Goal: Transaction & Acquisition: Purchase product/service

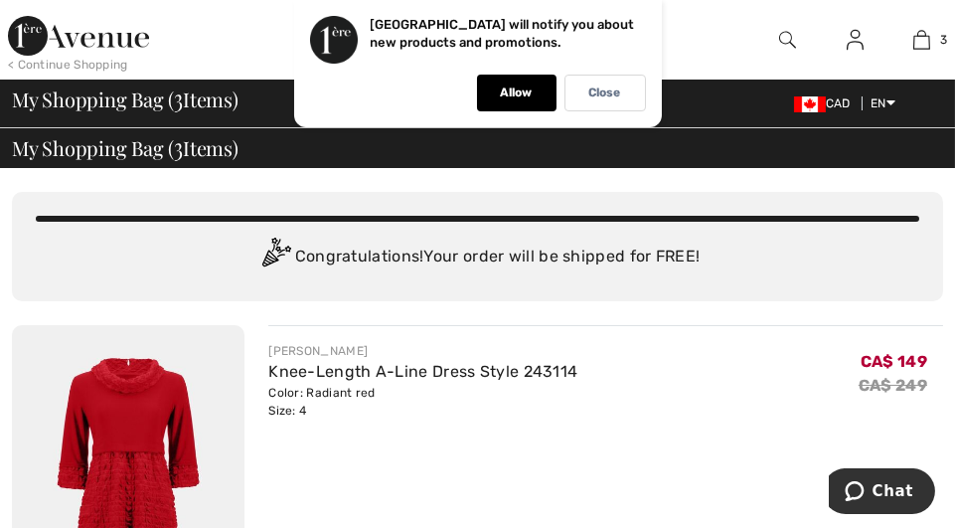
drag, startPoint x: 930, startPoint y: 38, endPoint x: 533, endPoint y: 307, distance: 479.5
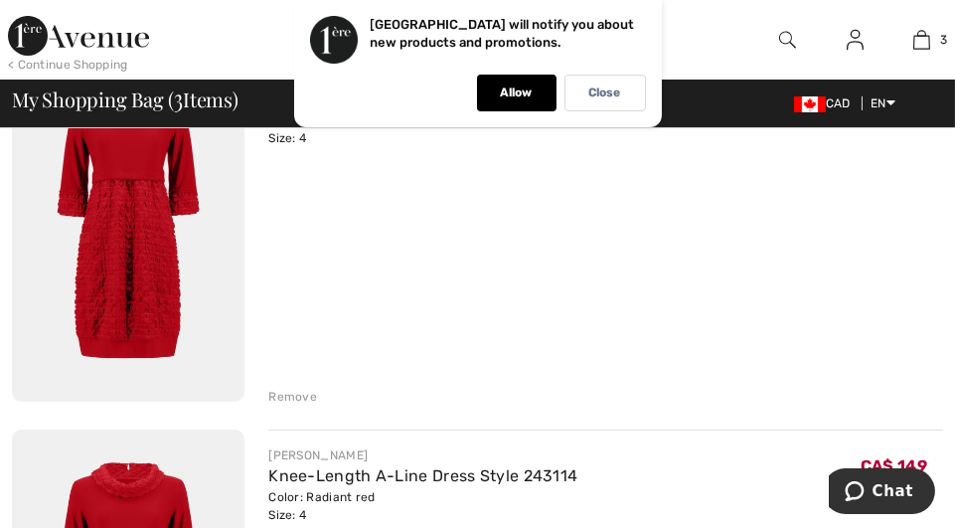
scroll to position [273, 0]
click at [303, 391] on div "Remove" at bounding box center [292, 396] width 49 height 18
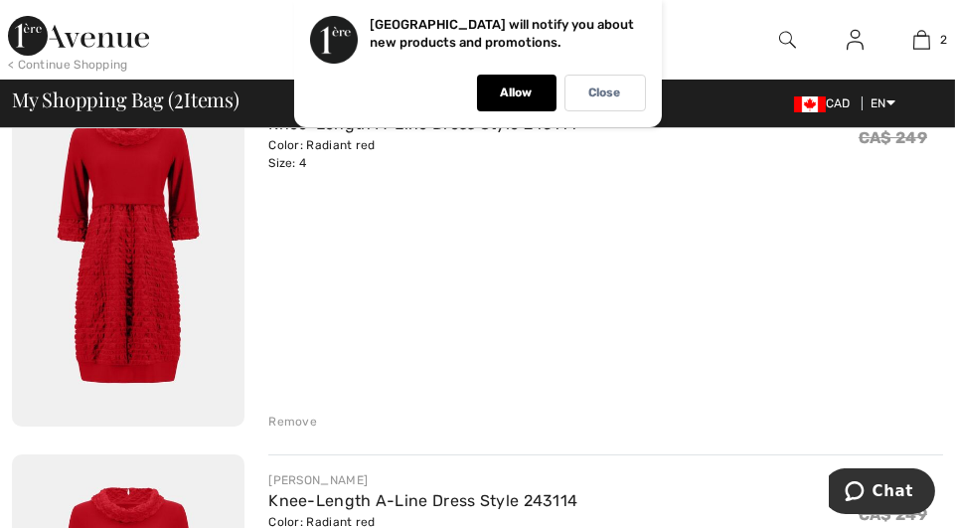
click at [291, 418] on div "Remove" at bounding box center [292, 422] width 49 height 18
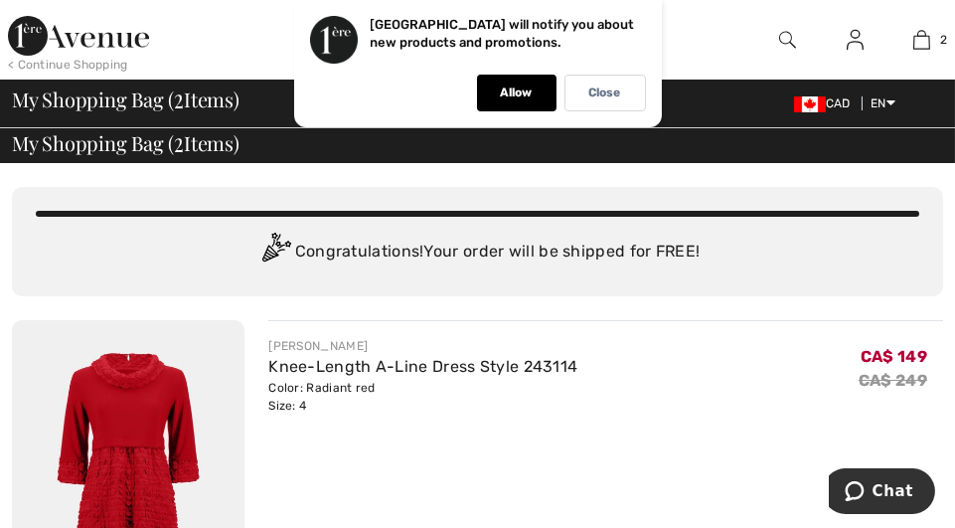
scroll to position [0, 0]
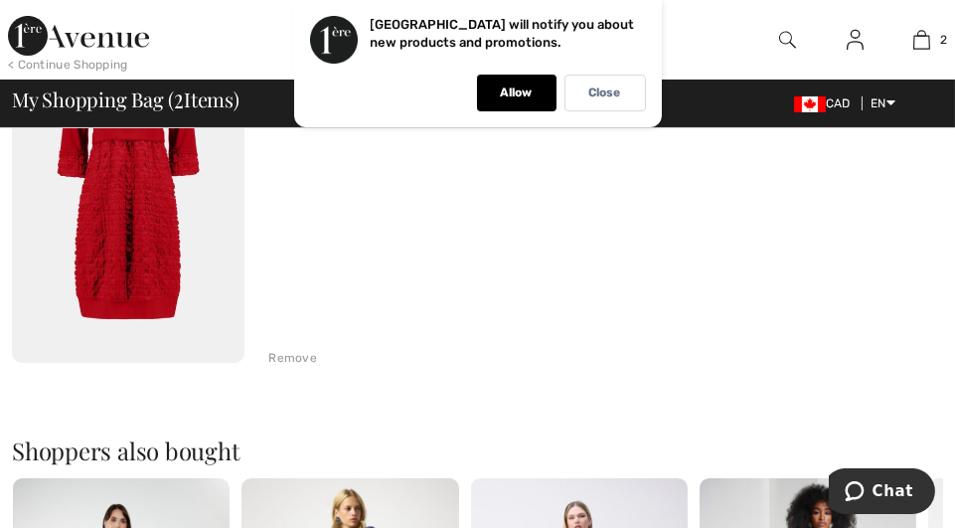
click at [308, 357] on div "Remove" at bounding box center [292, 358] width 49 height 18
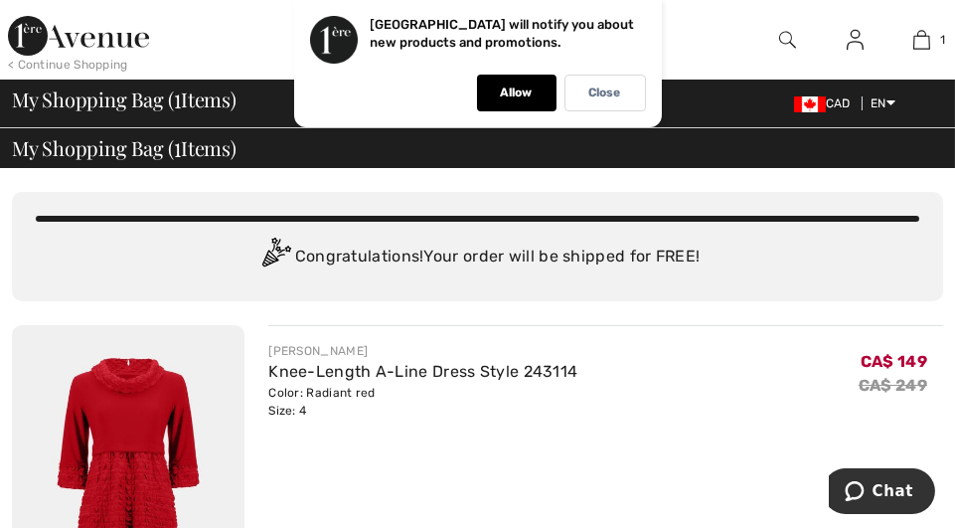
click at [882, 361] on span "CA$ 149" at bounding box center [894, 358] width 67 height 26
click at [877, 360] on span "CA$ 149" at bounding box center [894, 358] width 67 height 26
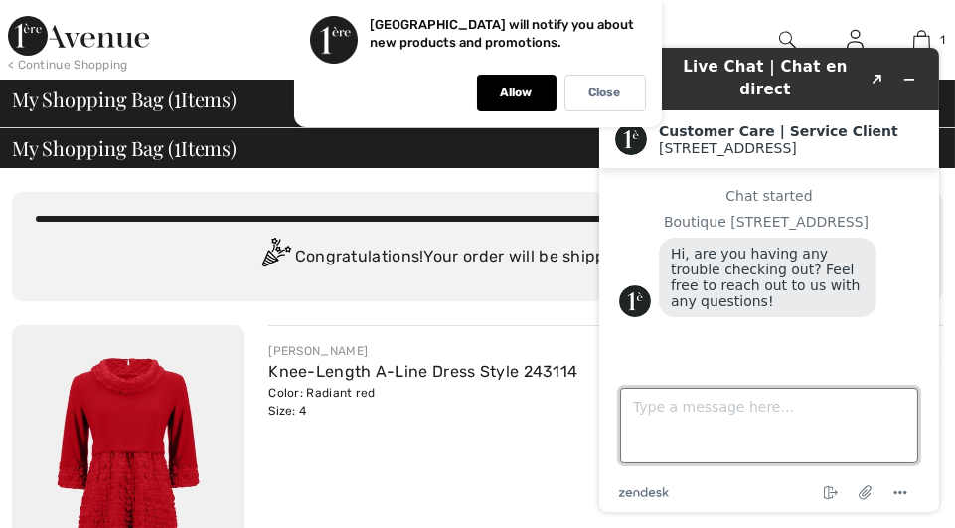
click at [635, 415] on textarea "Type a message here..." at bounding box center [768, 426] width 298 height 76
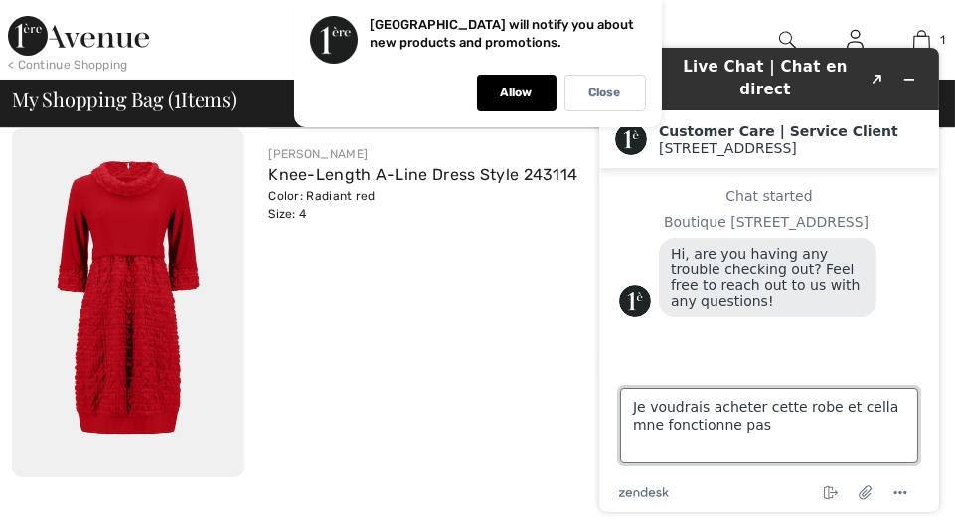
scroll to position [197, 0]
click at [872, 409] on textarea "Je voudrais acheter cette robe et cella mne fonctionne pas" at bounding box center [768, 426] width 298 height 76
type textarea "Je voudrais acheter cette robe et cella ne fonctionne pas"
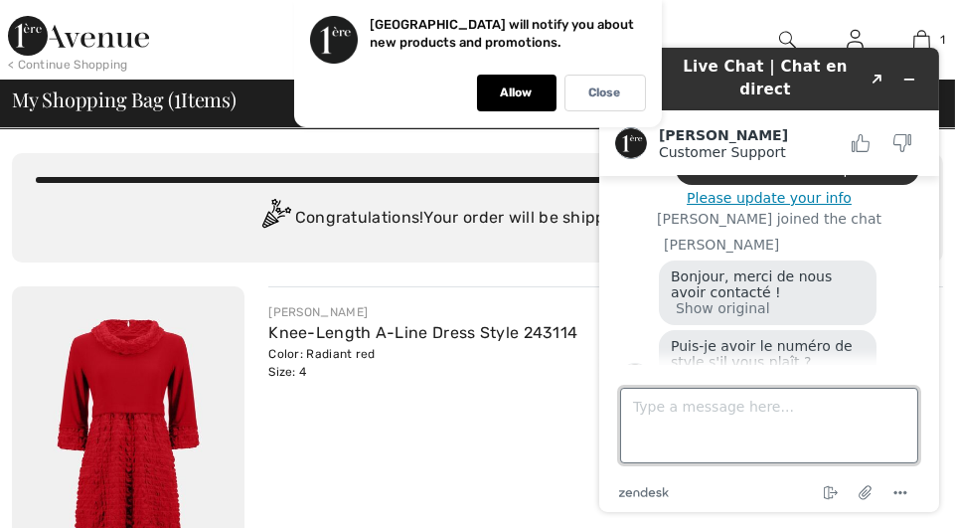
scroll to position [40, 0]
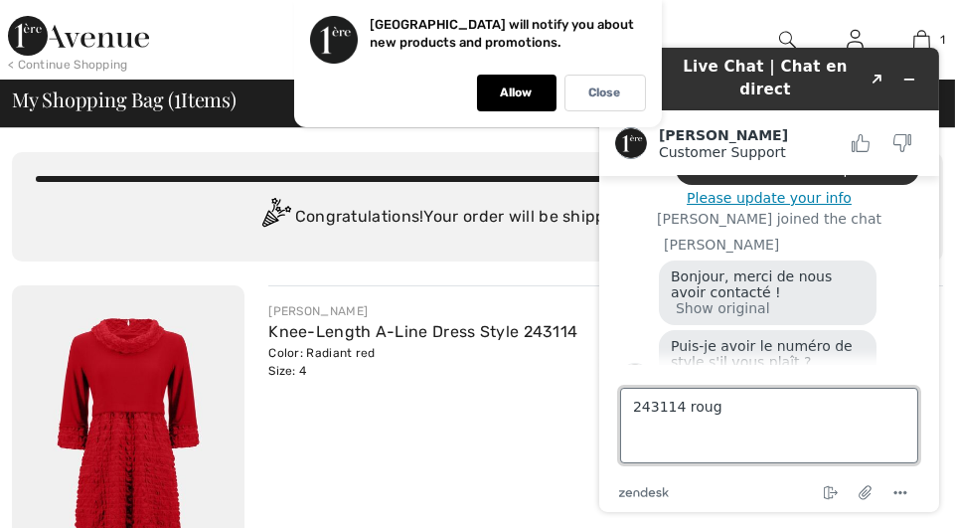
type textarea "243114 rouge"
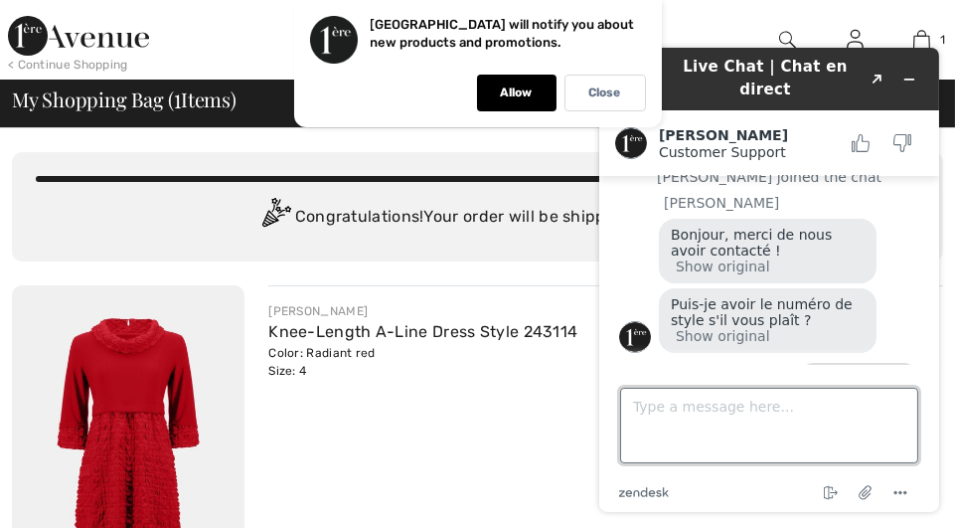
scroll to position [311, 0]
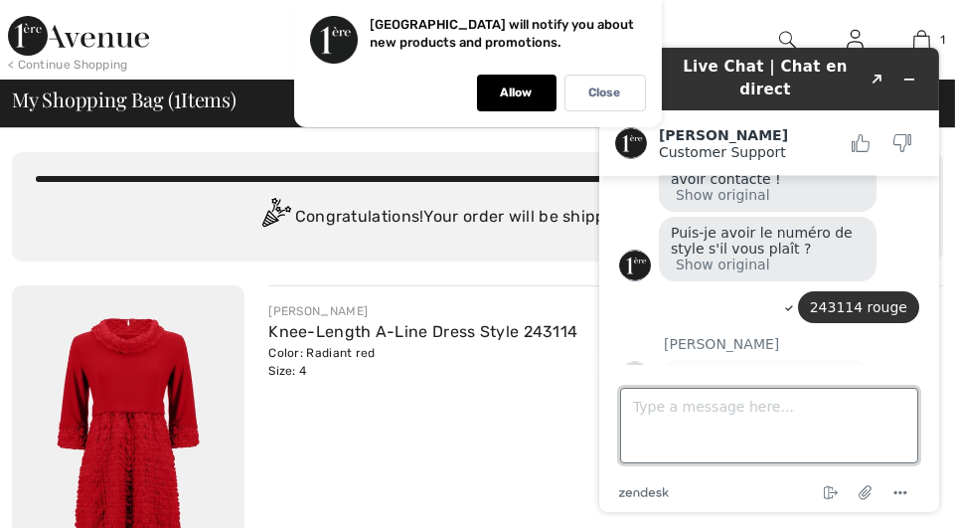
type textarea "4"
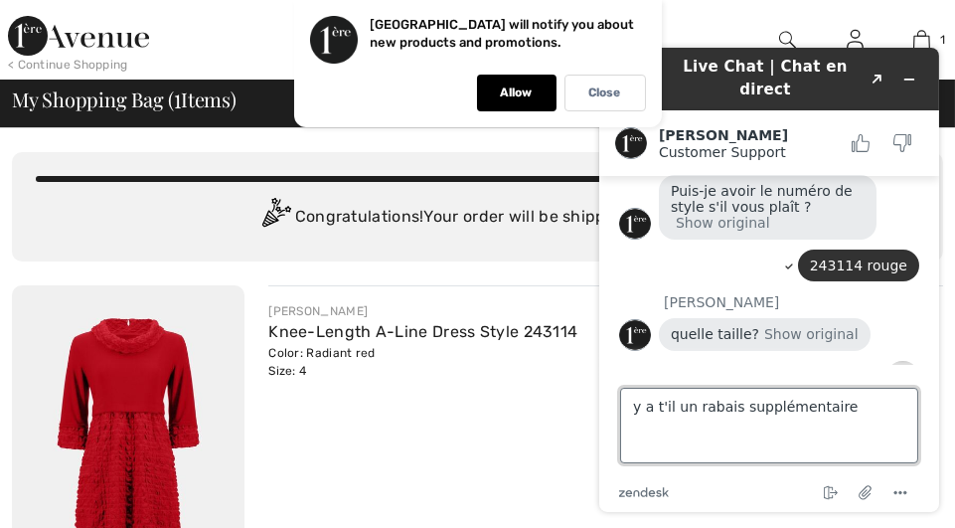
type textarea "y a t'il un rabais supplémentaire?"
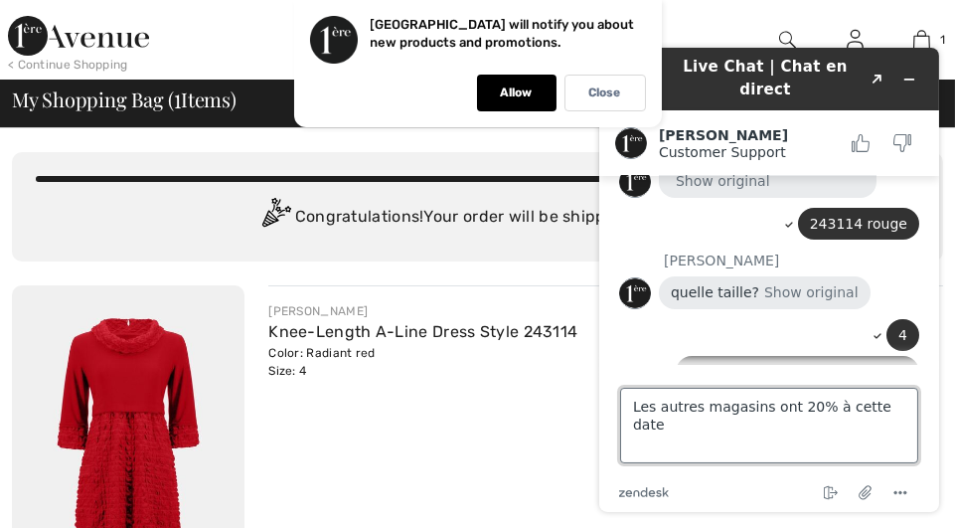
scroll to position [477, 0]
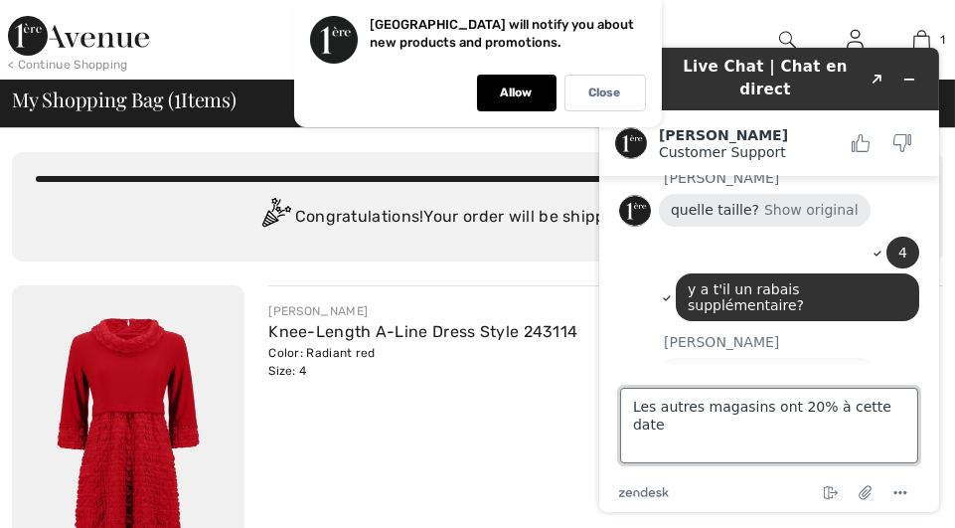
click at [811, 408] on textarea "Les autres magasins ont 20% à cette date" at bounding box center [768, 426] width 298 height 76
type textarea "Les autres magasins ont 20% de réduction en plus cette date"
click at [744, 431] on textarea "Les autres magasins ont 20% de réduction en plus cette date" at bounding box center [768, 426] width 298 height 76
click at [684, 427] on textarea "Les autres magasins ont 20% de réduction en plus cette date" at bounding box center [768, 426] width 298 height 76
click at [680, 429] on textarea "Les autres magasins ont 20% de réduction en plus cette date" at bounding box center [768, 426] width 298 height 76
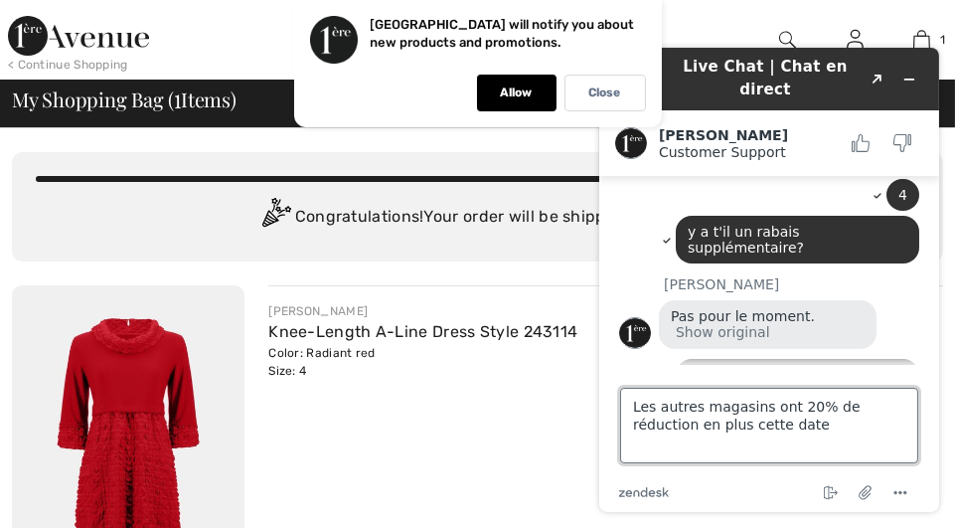
scroll to position [535, 0]
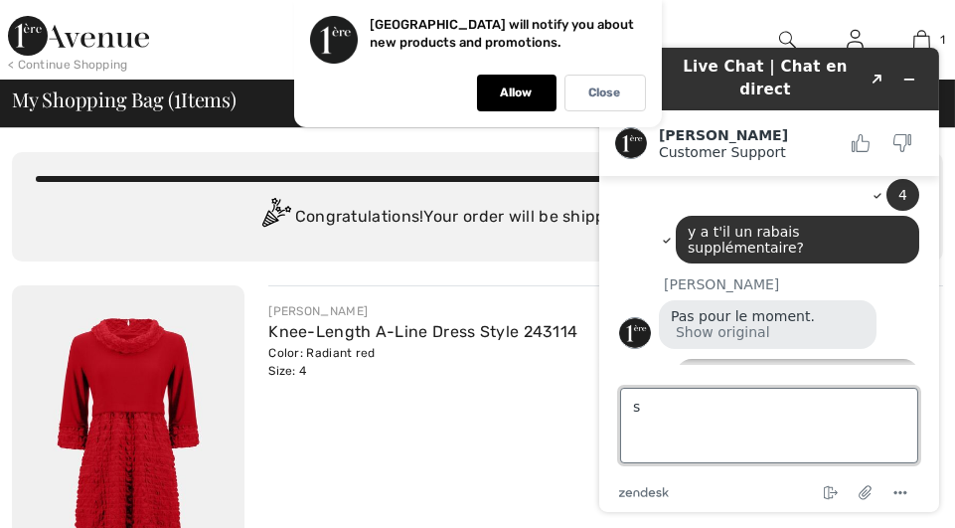
type textarea "s"
click at [722, 401] on textarea "à cette date" at bounding box center [768, 426] width 298 height 76
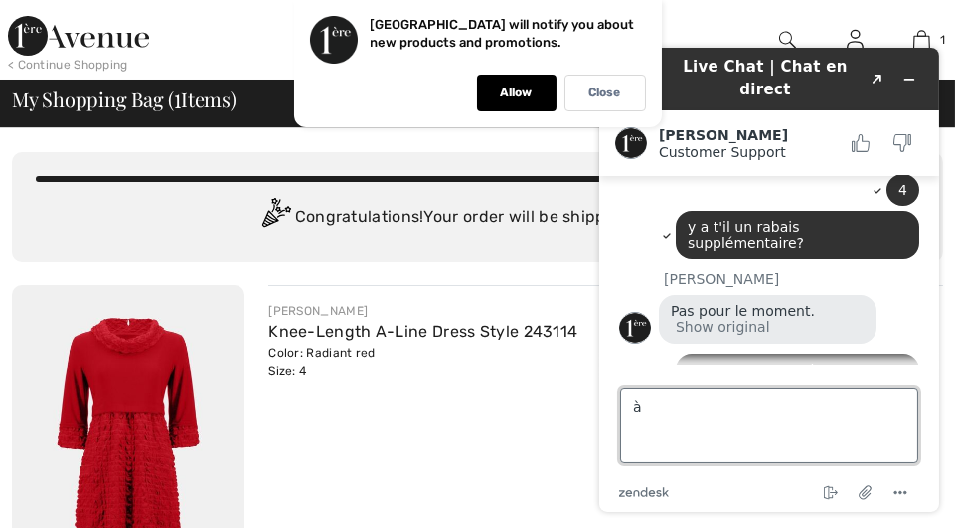
type textarea "à"
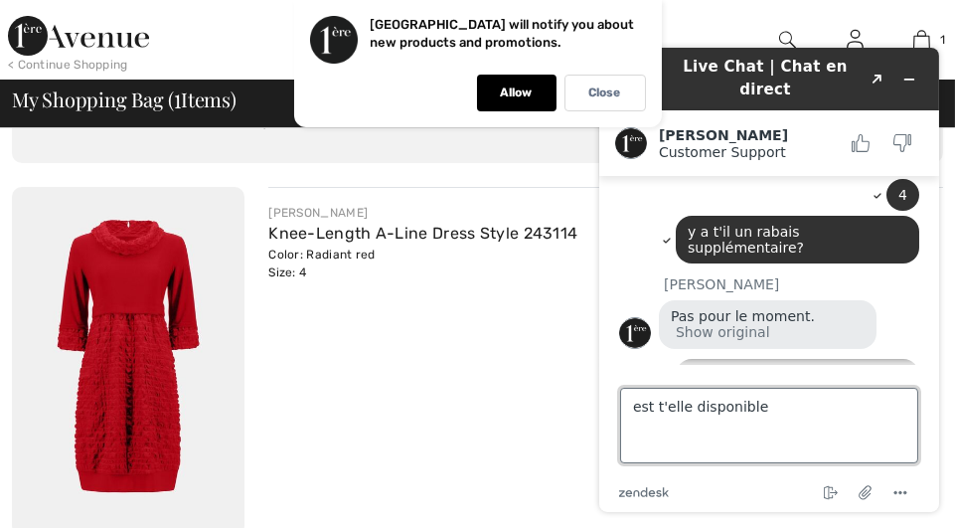
scroll to position [670, 0]
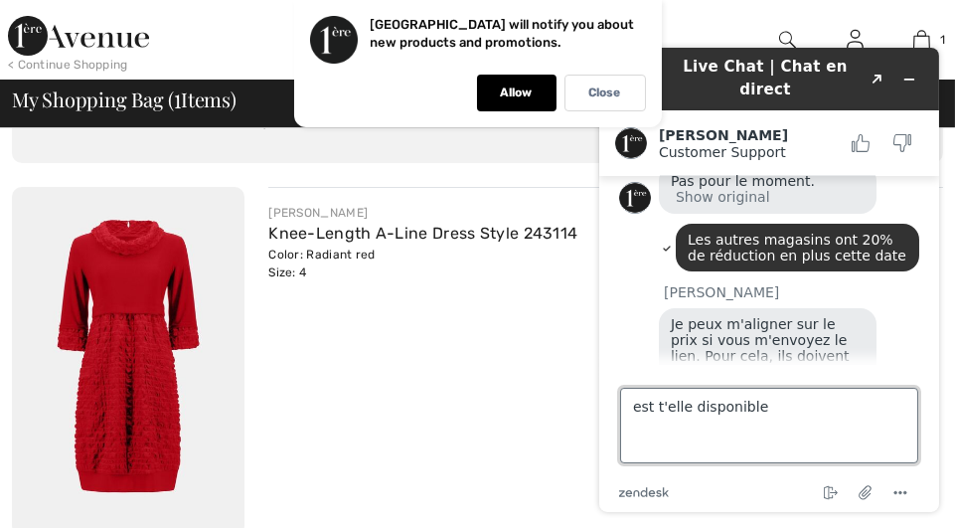
type textarea "est t'elle disponible?"
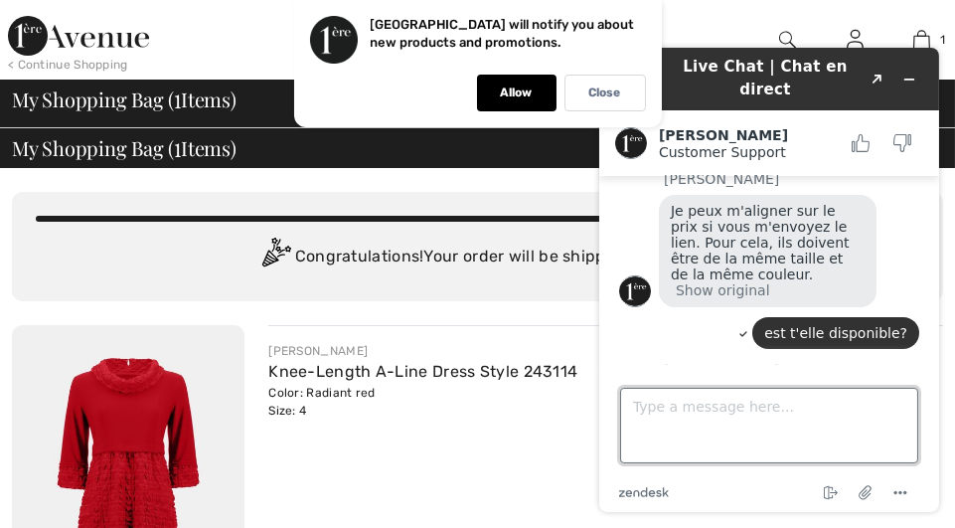
scroll to position [783, 0]
type textarea "puis je la retourner si ne fait pas?"
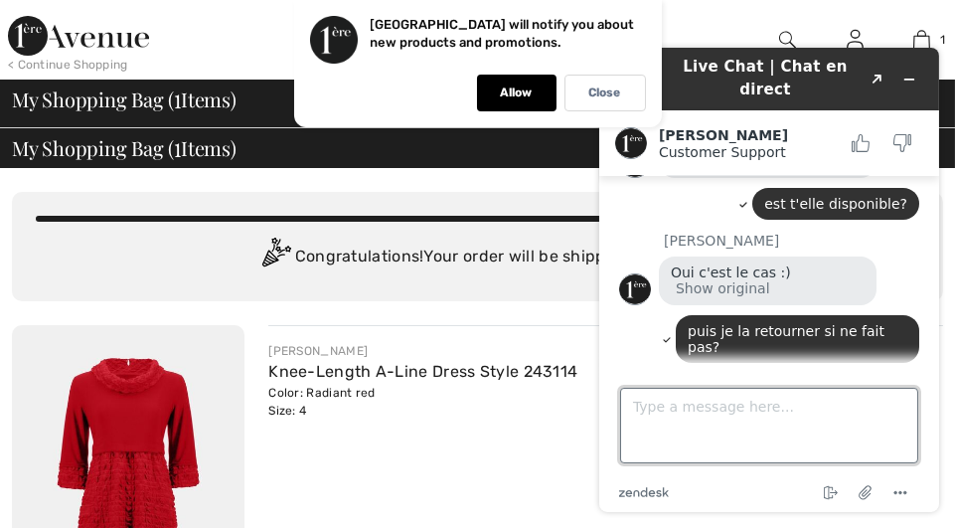
scroll to position [913, 0]
type textarea "le crédit est bon pour quelle période?"
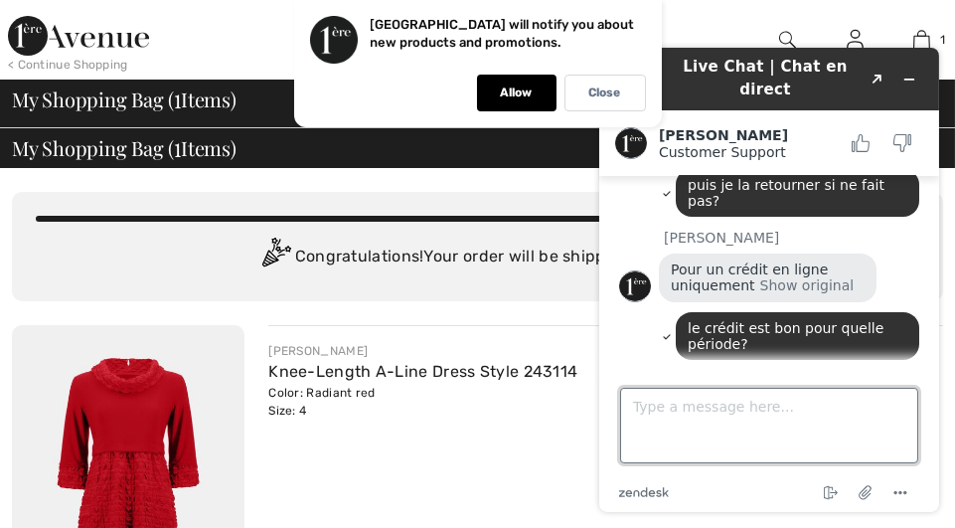
scroll to position [1059, 0]
type textarea "Ok je veux l'acheter que dois je faire?"
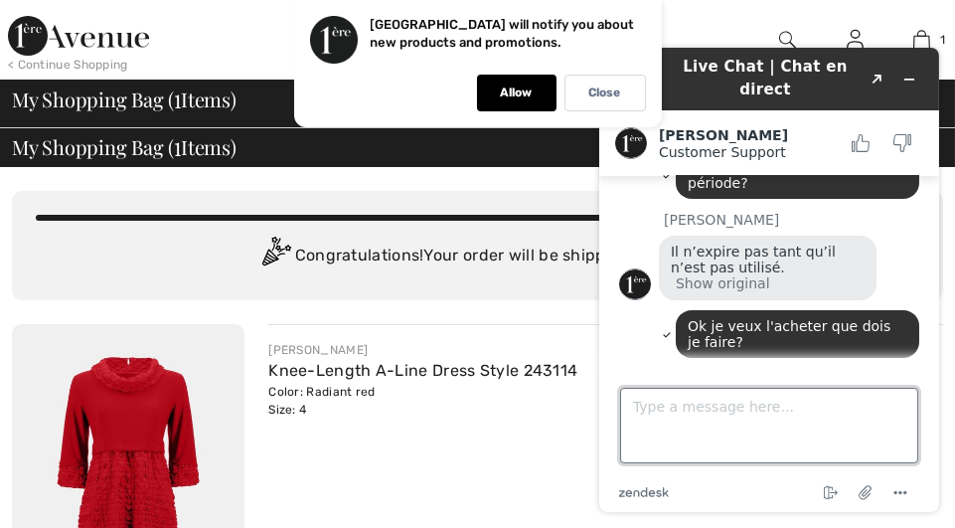
scroll to position [0, 0]
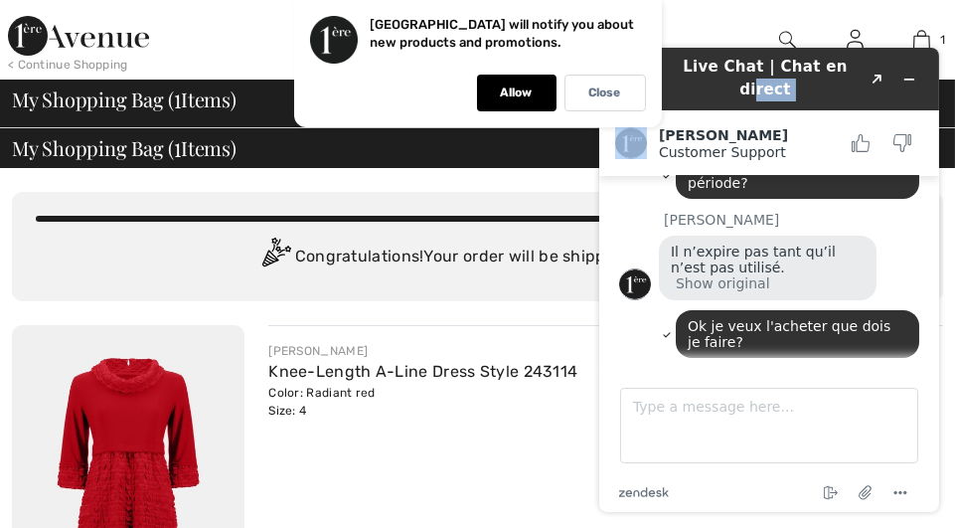
drag, startPoint x: 925, startPoint y: 55, endPoint x: 813, endPoint y: 49, distance: 111.5
click at [813, 49] on header "Live Chat | Chat en direct Created with Sketch." at bounding box center [768, 79] width 340 height 63
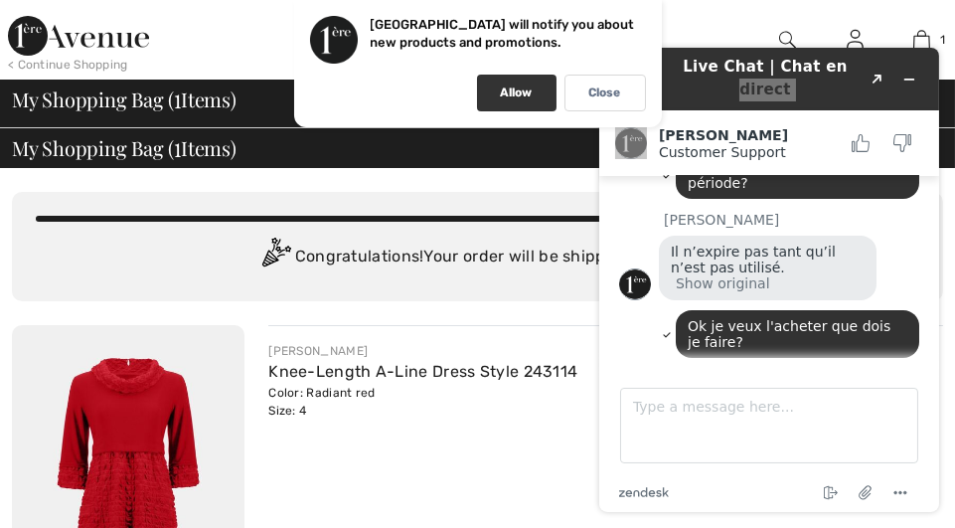
click at [535, 89] on div "Allow" at bounding box center [517, 93] width 80 height 37
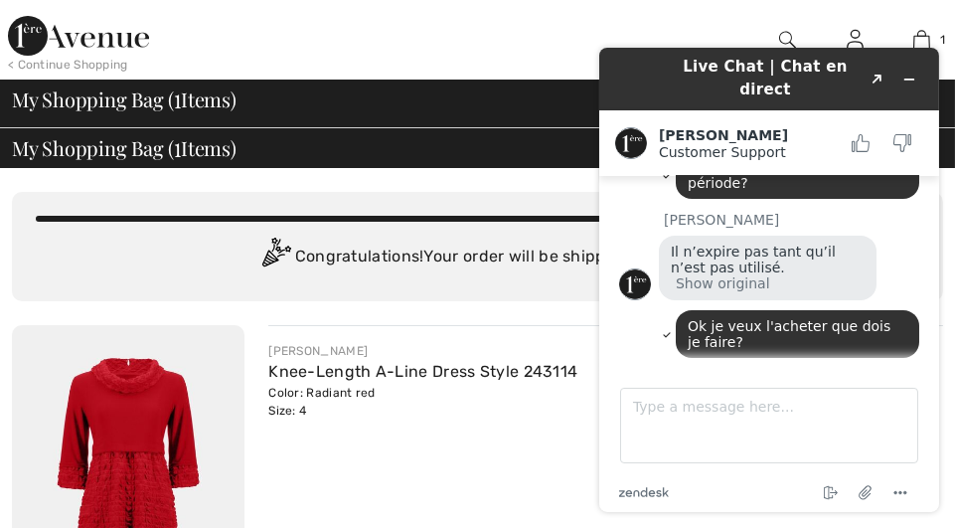
drag, startPoint x: 638, startPoint y: 54, endPoint x: 605, endPoint y: 65, distance: 34.6
click html "Live Chat | Chat en direct Created with Sketch. Giuliano Customer Support Custo…"
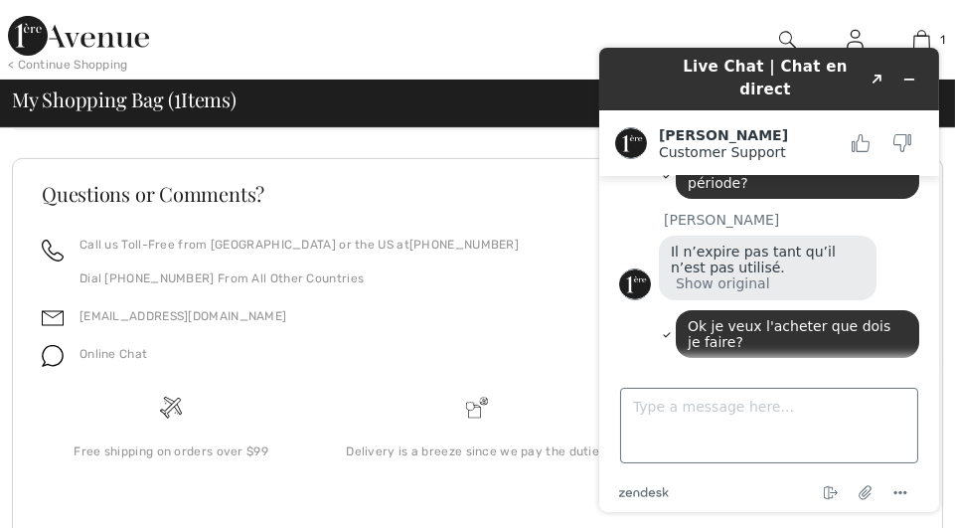
scroll to position [1180, 0]
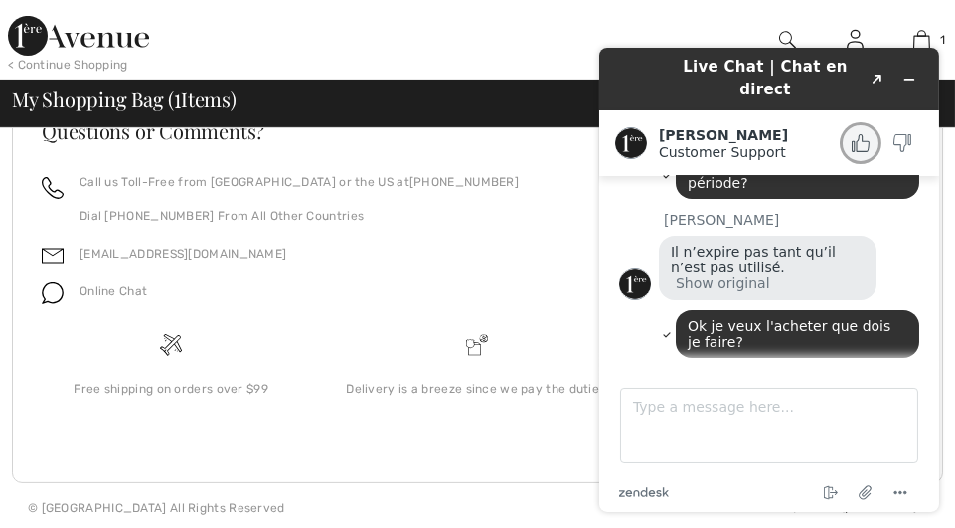
click at [861, 134] on icon "Rate this chat as good" at bounding box center [860, 143] width 18 height 18
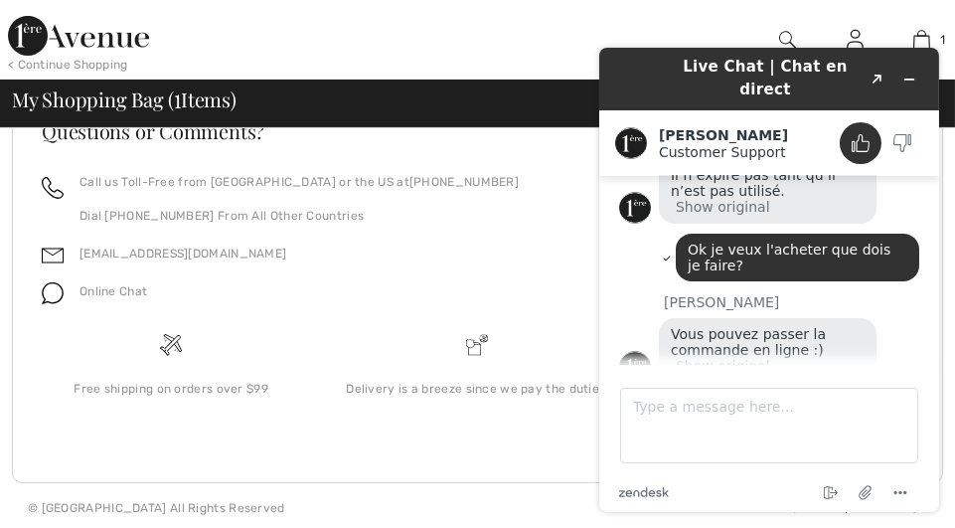
click at [773, 419] on button "Leave a comment" at bounding box center [768, 438] width 157 height 38
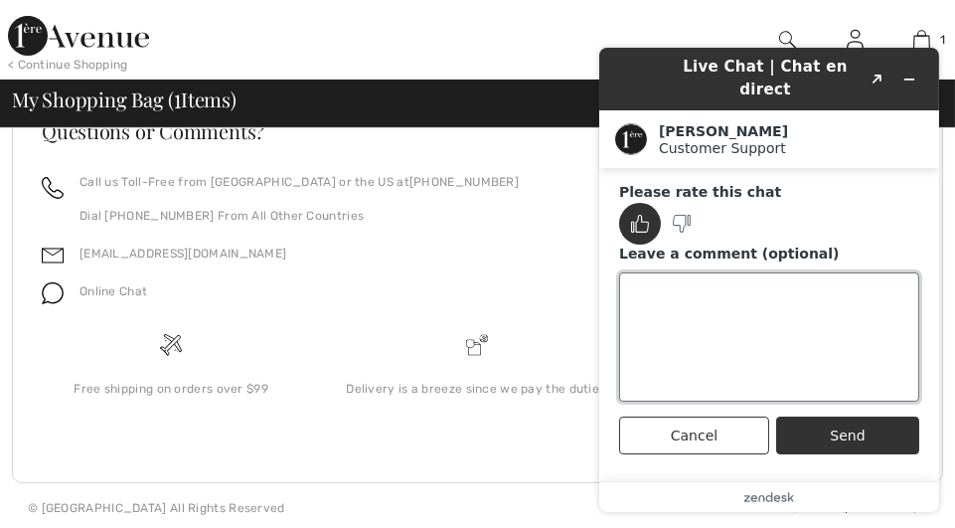
drag, startPoint x: 633, startPoint y: 274, endPoint x: 688, endPoint y: 276, distance: 54.7
click at [649, 275] on textarea "Leave a comment (optional)" at bounding box center [768, 336] width 300 height 129
type textarea "comment faire"
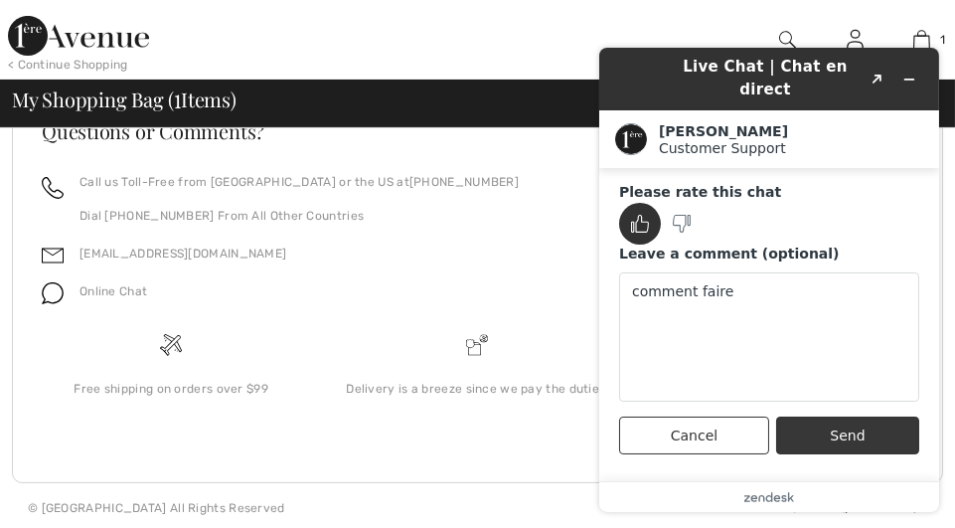
click at [823, 417] on button "Send" at bounding box center [846, 436] width 143 height 38
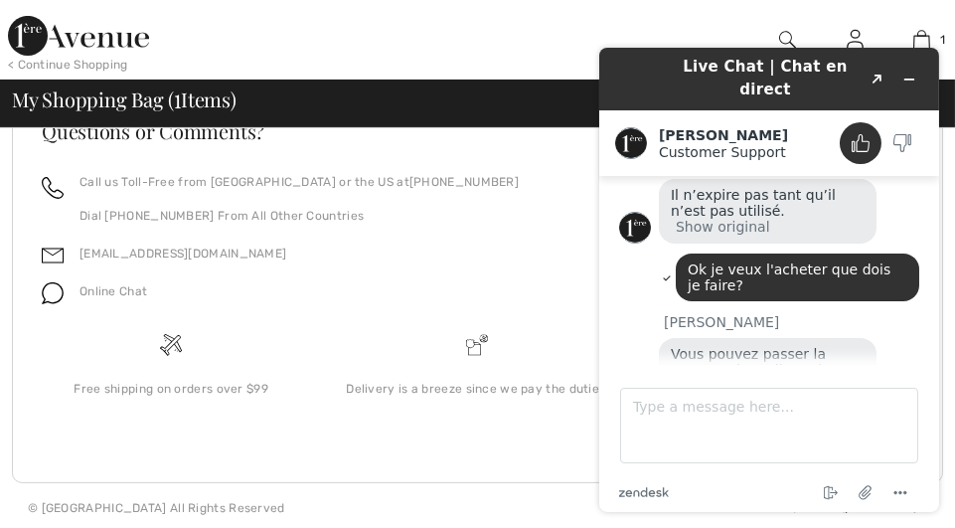
scroll to position [1390, 0]
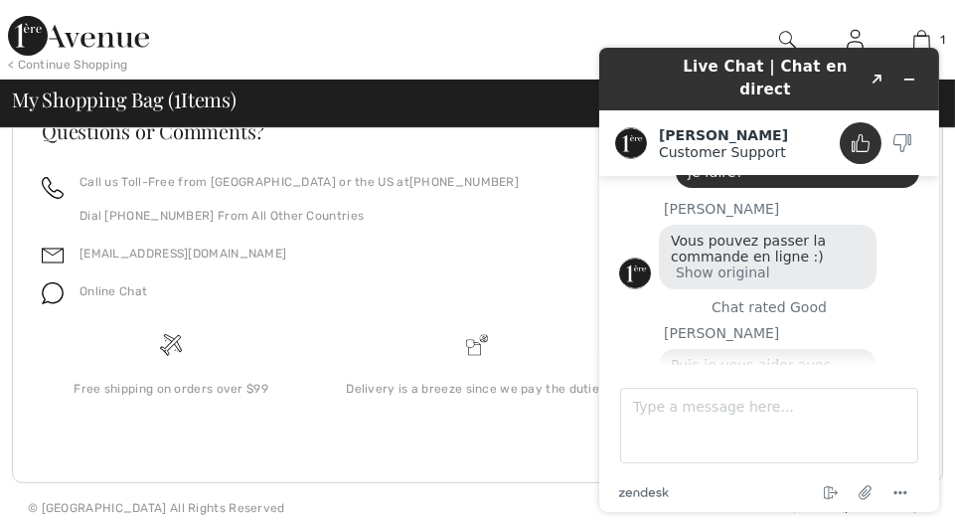
click at [769, 373] on button "Show original" at bounding box center [816, 381] width 94 height 17
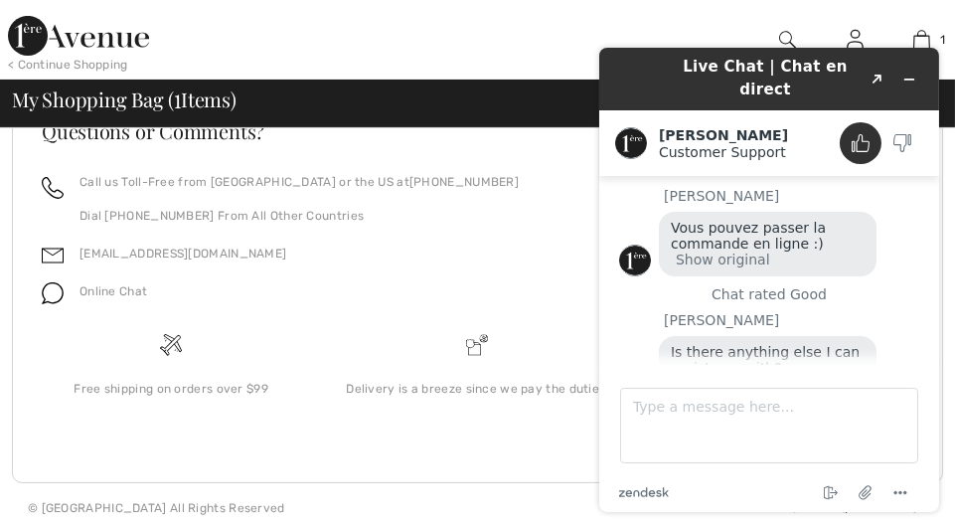
scroll to position [1406, 0]
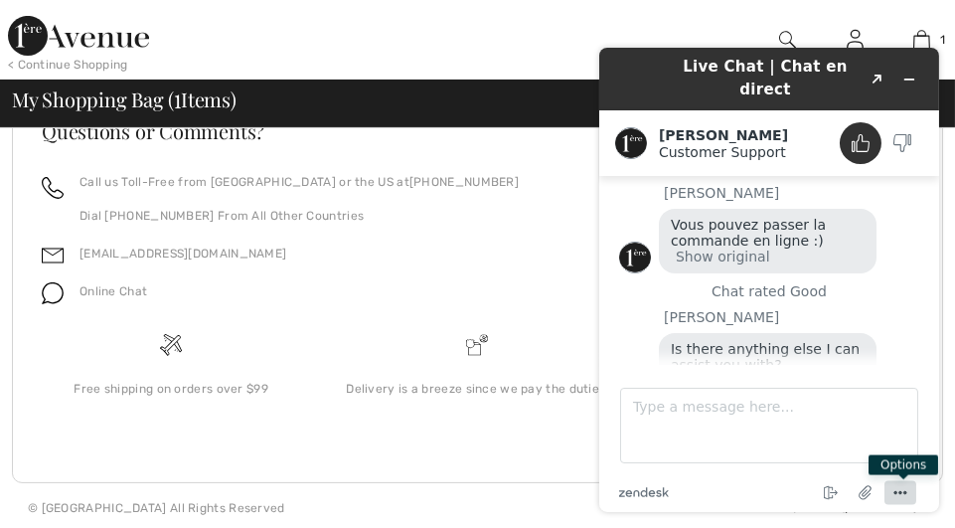
click at [903, 491] on icon "Menu" at bounding box center [900, 493] width 24 height 24
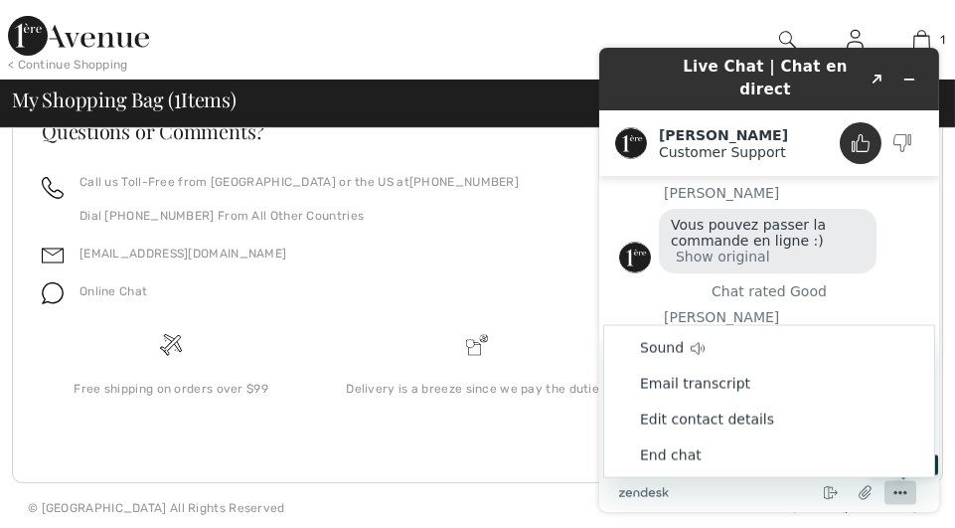
click at [901, 491] on icon "Menu" at bounding box center [900, 493] width 24 height 24
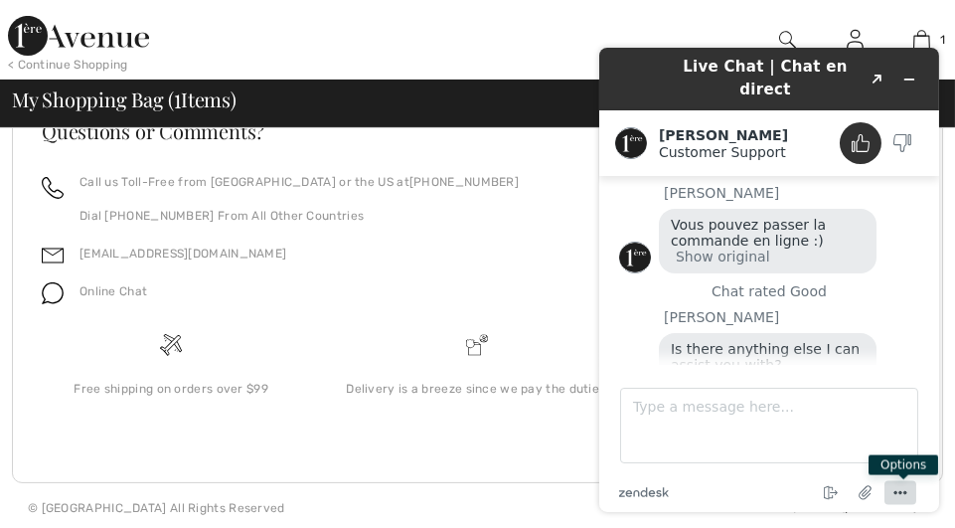
click at [901, 491] on icon "Menu" at bounding box center [900, 493] width 24 height 24
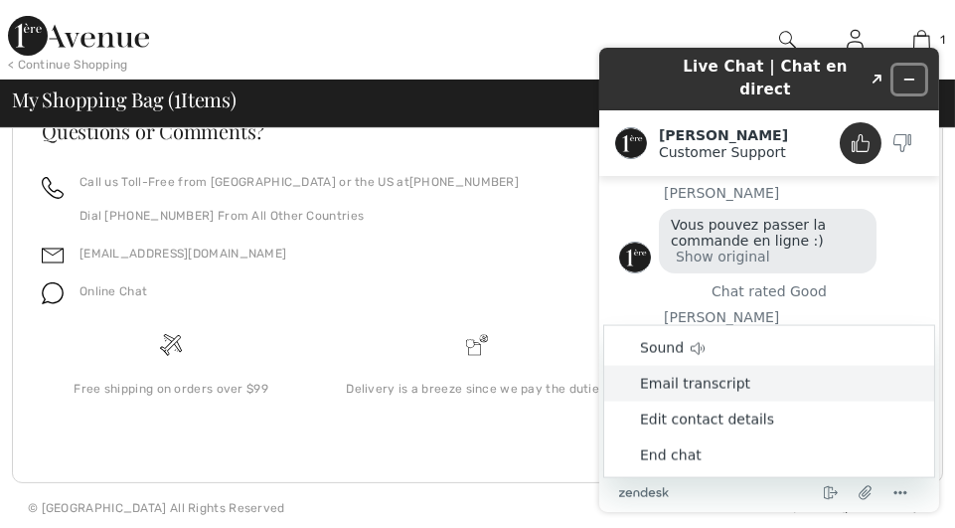
click at [904, 73] on icon "Minimize widget" at bounding box center [909, 80] width 14 height 14
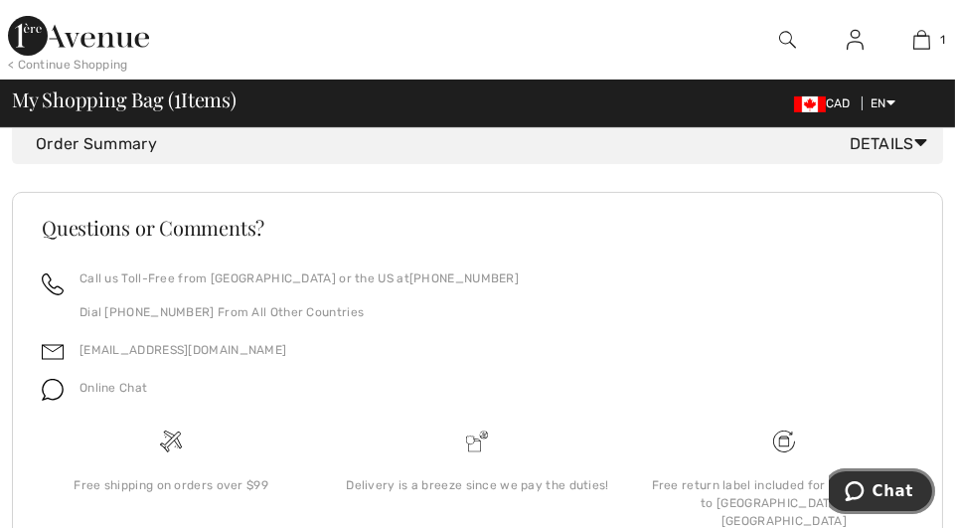
scroll to position [1085, 0]
click at [894, 153] on span "Details" at bounding box center [892, 143] width 85 height 24
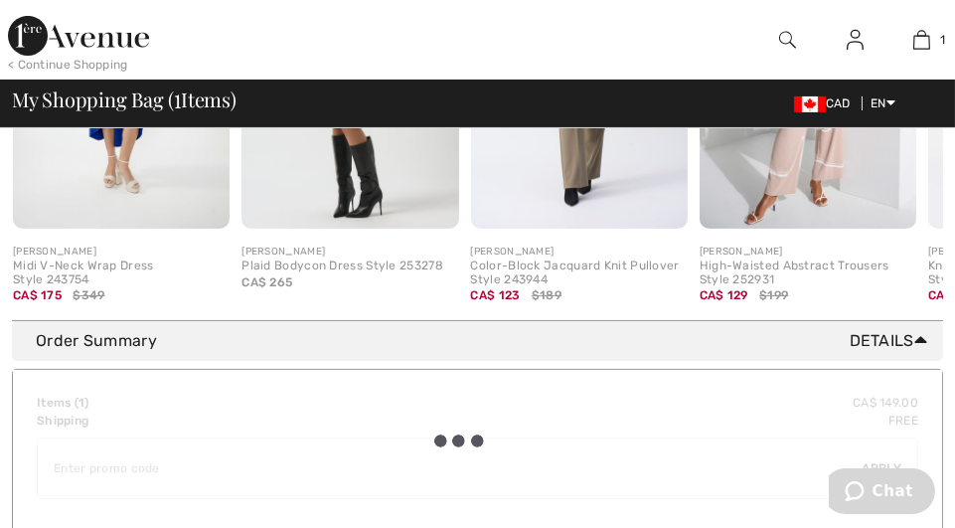
scroll to position [886, 0]
click at [896, 352] on span "Details" at bounding box center [892, 342] width 85 height 24
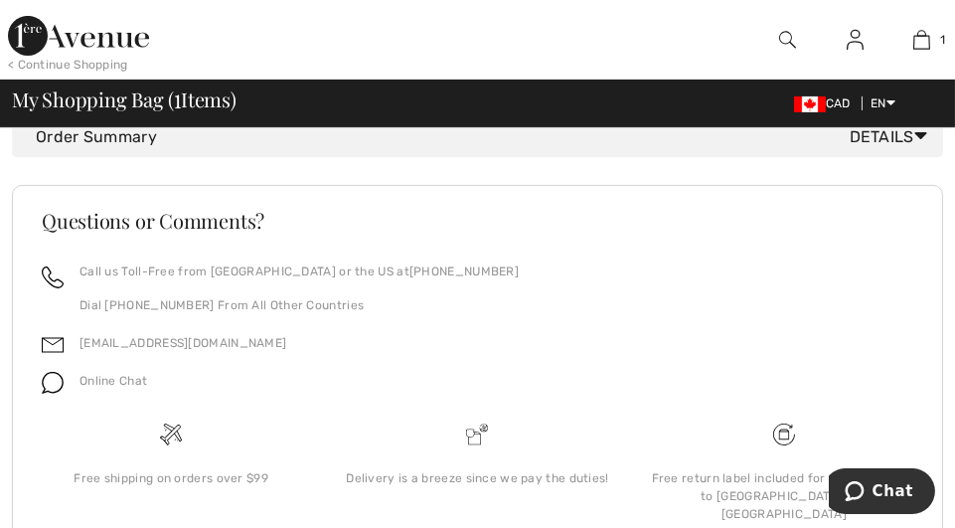
scroll to position [1092, 0]
click at [922, 145] on icon at bounding box center [921, 134] width 13 height 21
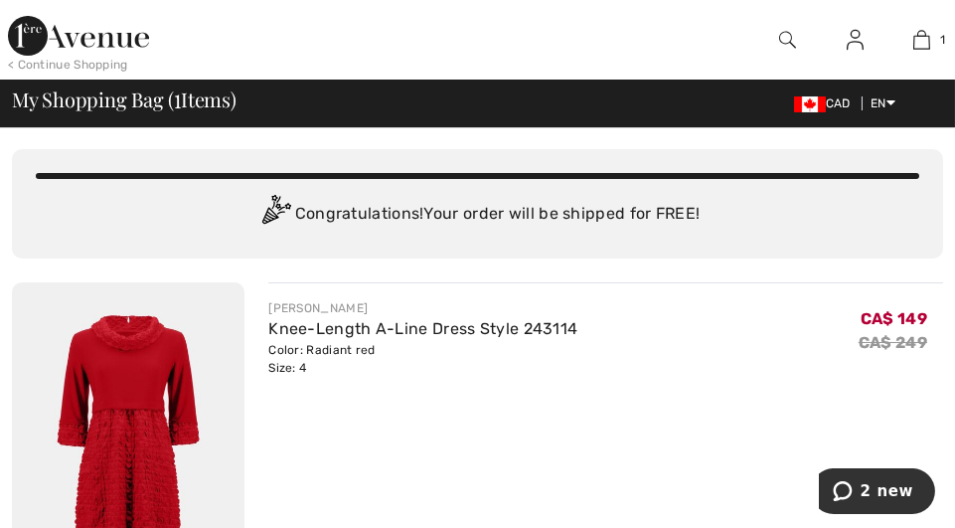
scroll to position [0, 0]
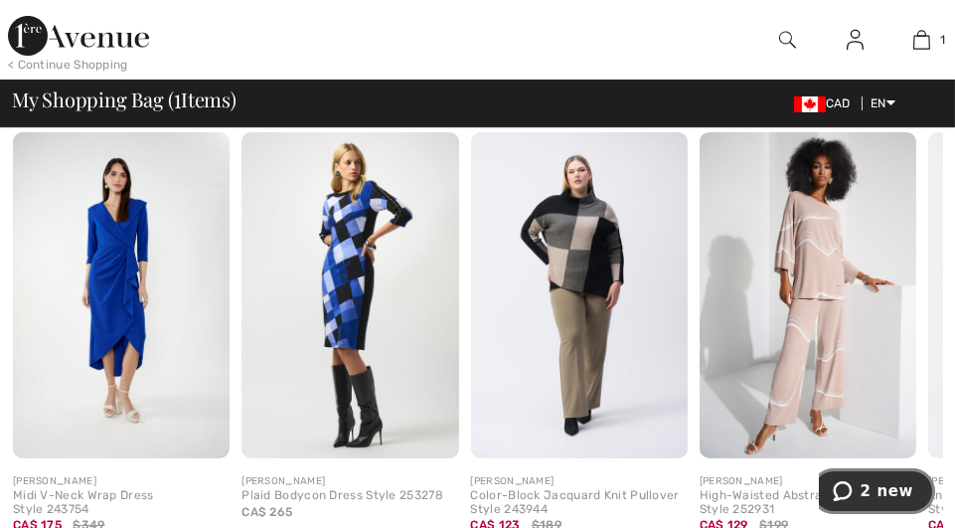
click at [894, 491] on span "2 new" at bounding box center [886, 490] width 53 height 18
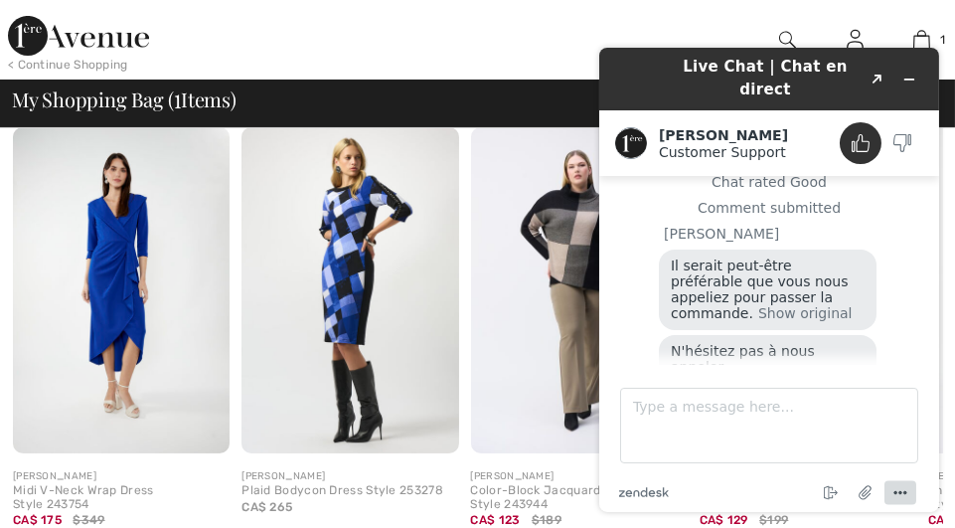
scroll to position [663, 0]
click at [499, 501] on div "Color-Block Jacquard Knit Pullover Style 243944" at bounding box center [579, 497] width 217 height 28
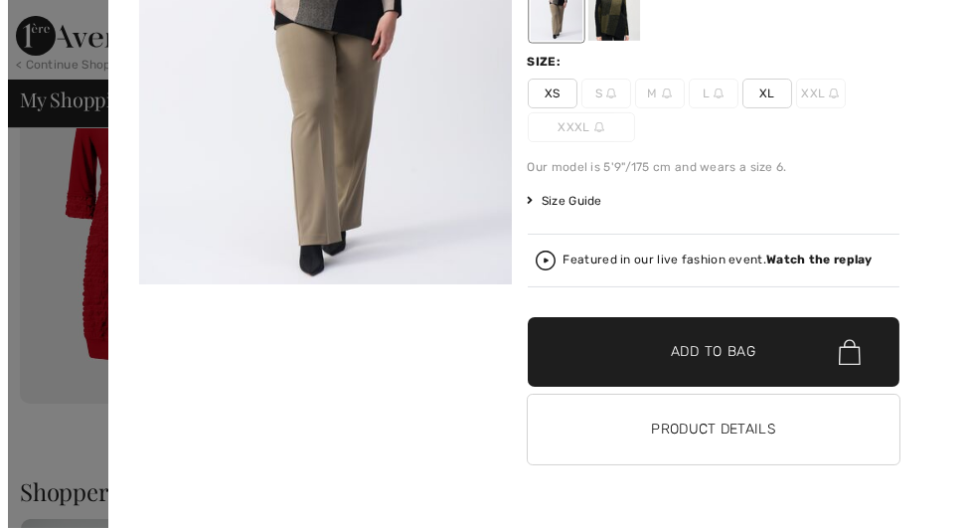
scroll to position [268, 0]
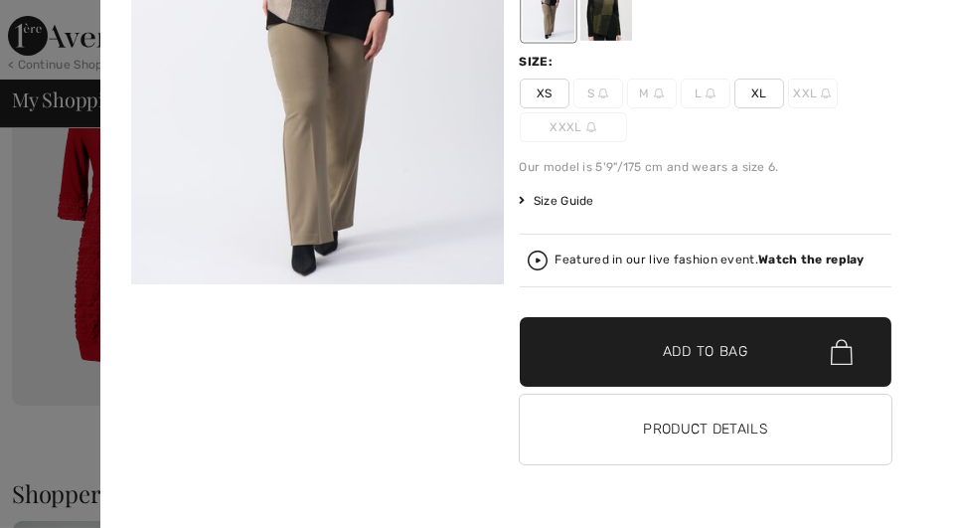
click at [533, 199] on span "Size Guide" at bounding box center [557, 201] width 75 height 18
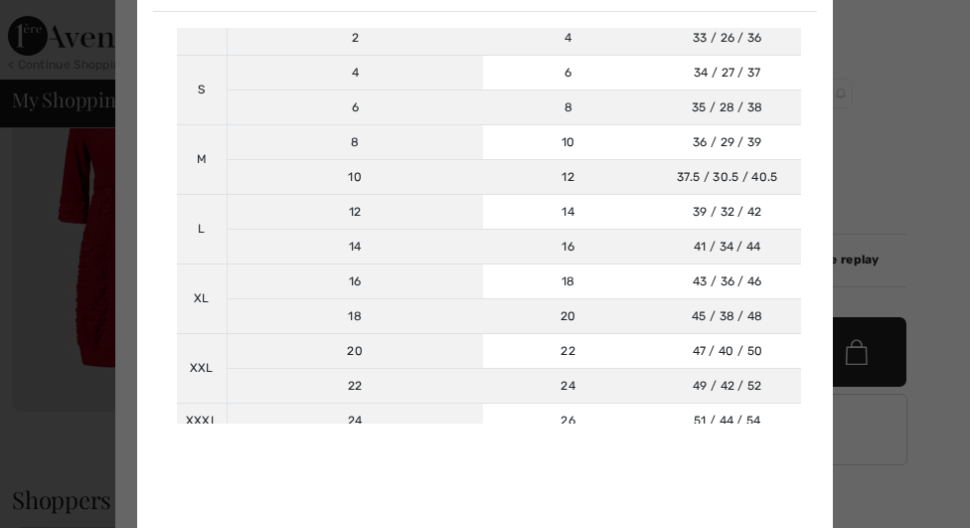
scroll to position [0, 0]
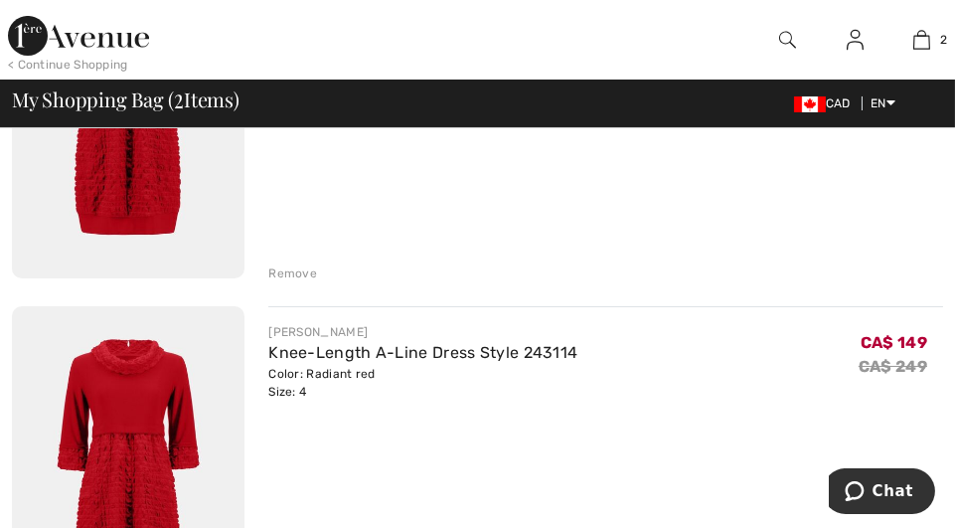
click at [297, 269] on div "Remove" at bounding box center [292, 273] width 49 height 18
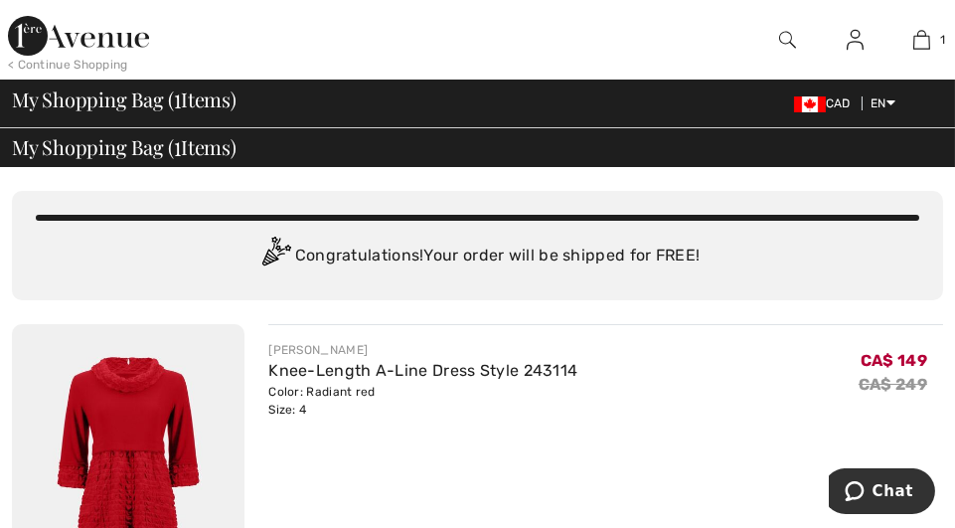
scroll to position [1, 0]
click at [359, 369] on link "Knee-Length A-Line Dress Style 243114" at bounding box center [422, 370] width 309 height 19
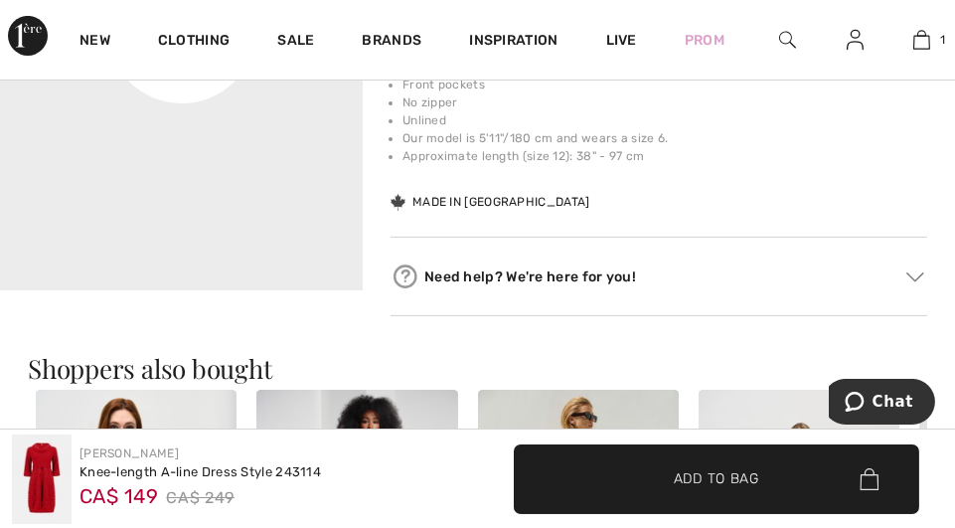
scroll to position [992, 0]
click at [584, 270] on div "Need help? We're here for you!" at bounding box center [659, 277] width 537 height 30
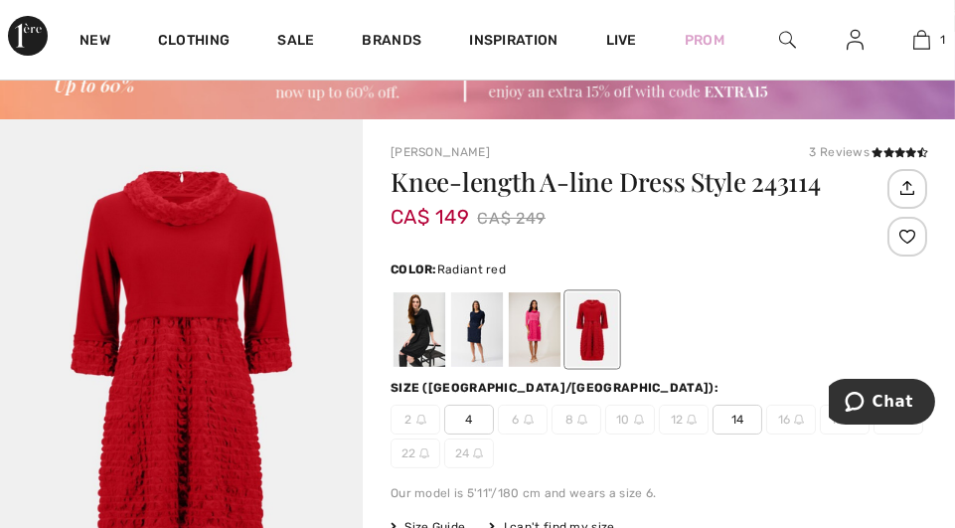
scroll to position [85, 0]
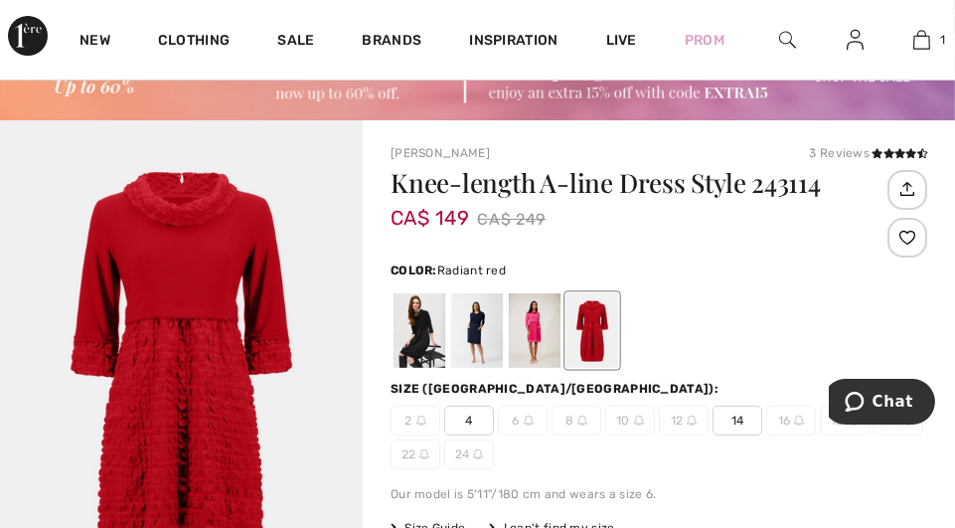
click at [600, 335] on div at bounding box center [593, 330] width 52 height 75
click at [466, 418] on span "4" at bounding box center [469, 421] width 50 height 30
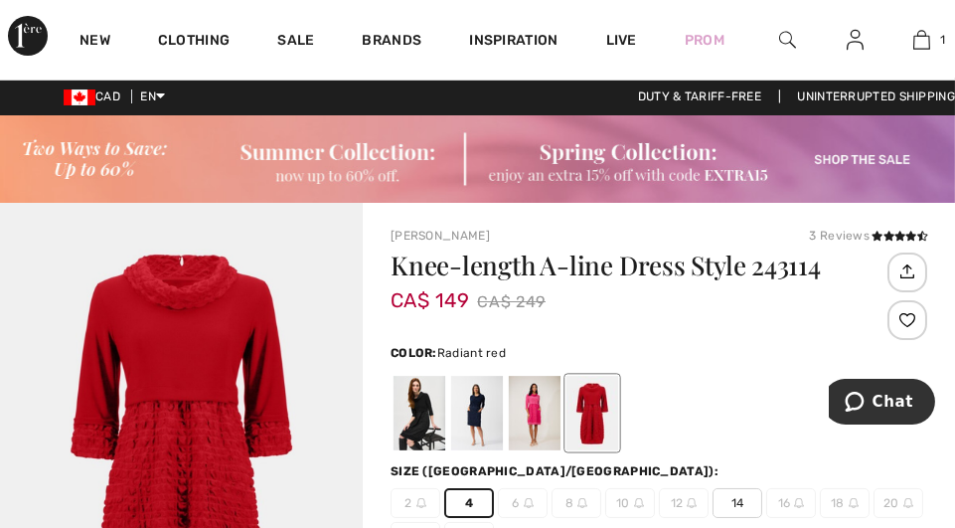
scroll to position [0, 0]
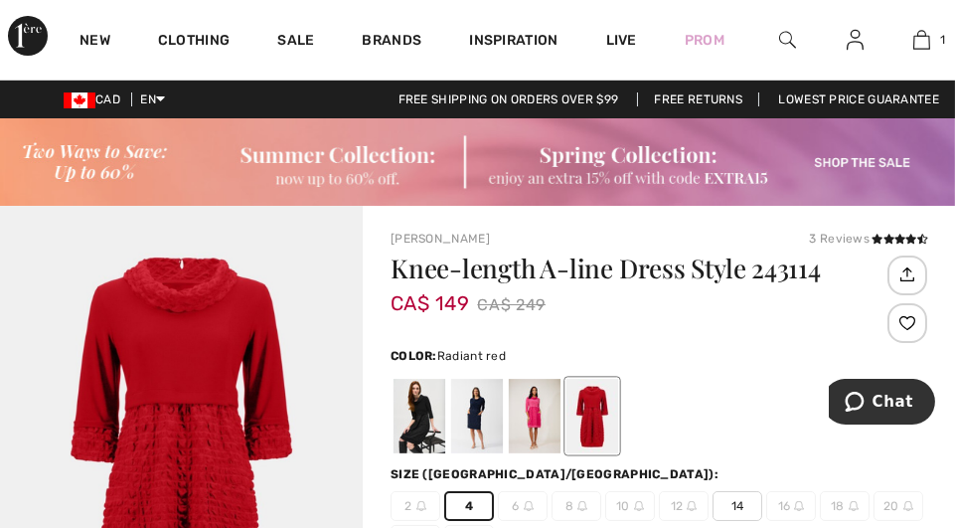
click at [884, 163] on img at bounding box center [477, 161] width 955 height 87
